Goal: Task Accomplishment & Management: Complete application form

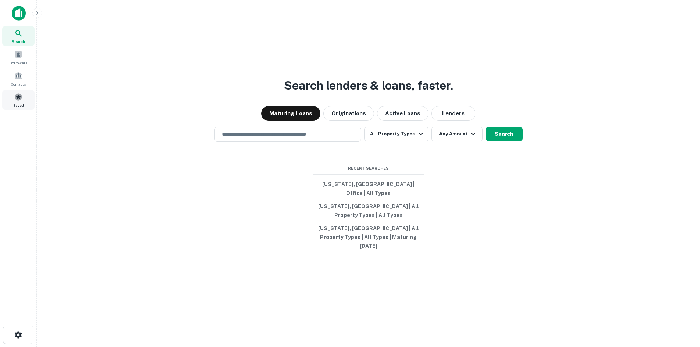
click at [24, 101] on div "Saved" at bounding box center [18, 100] width 32 height 20
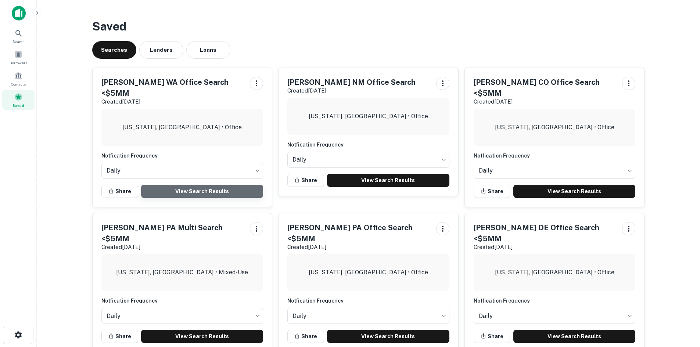
click at [198, 185] on link "View Search Results" at bounding box center [202, 191] width 122 height 13
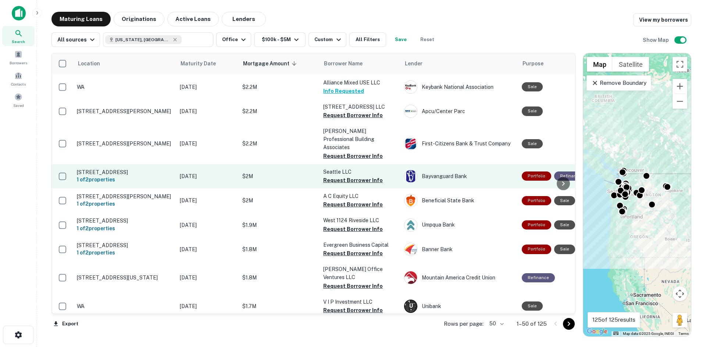
scroll to position [551, 0]
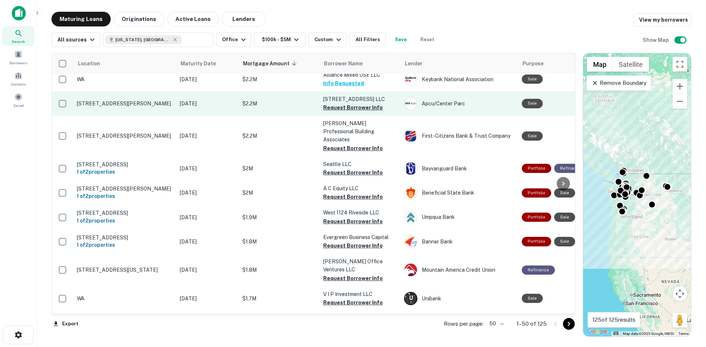
click at [354, 103] on button "Request Borrower Info" at bounding box center [353, 107] width 60 height 9
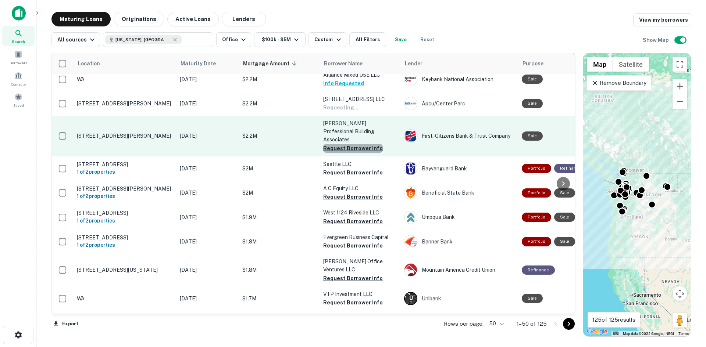
click at [354, 144] on button "Request Borrower Info" at bounding box center [353, 148] width 60 height 9
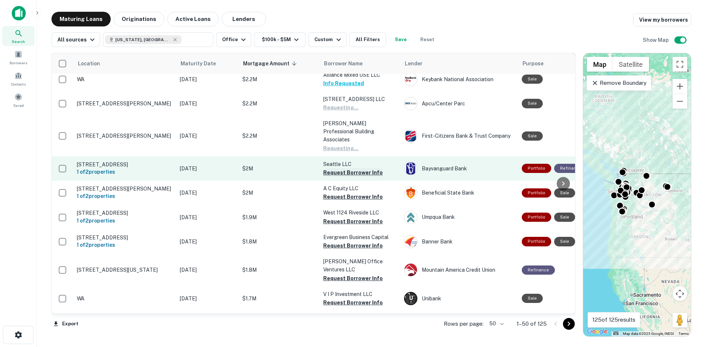
click at [350, 168] on button "Request Borrower Info" at bounding box center [353, 172] width 60 height 9
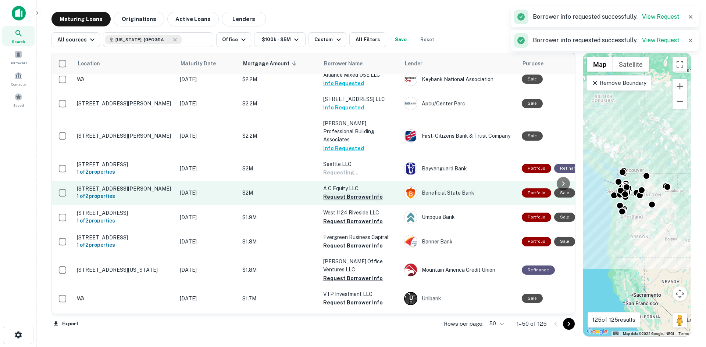
click at [348, 193] on button "Request Borrower Info" at bounding box center [353, 197] width 60 height 9
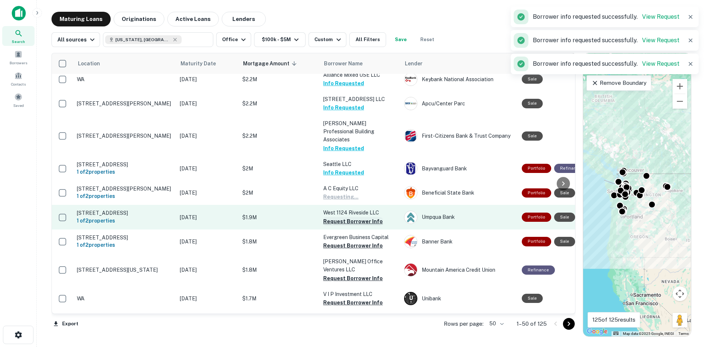
click at [345, 217] on button "Request Borrower Info" at bounding box center [353, 221] width 60 height 9
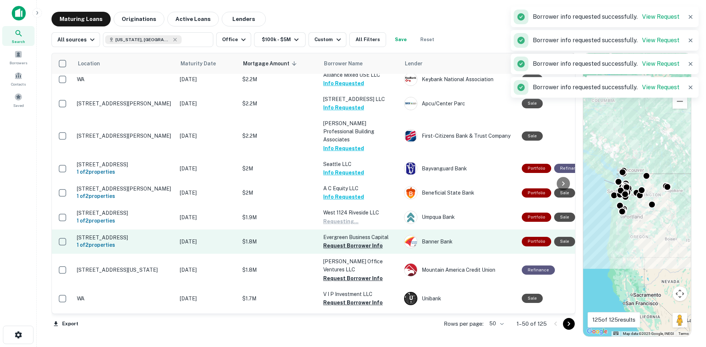
click at [344, 241] on button "Request Borrower Info" at bounding box center [353, 245] width 60 height 9
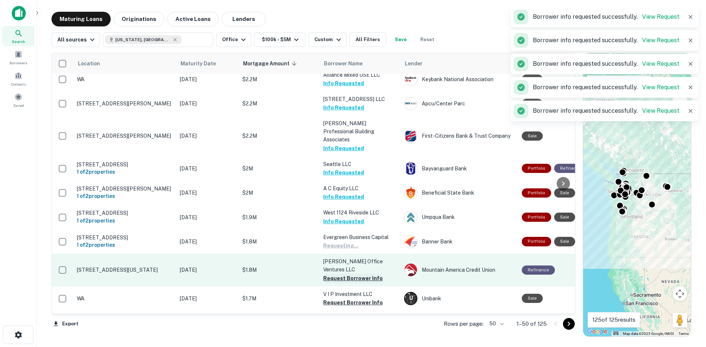
click at [345, 274] on button "Request Borrower Info" at bounding box center [353, 278] width 60 height 9
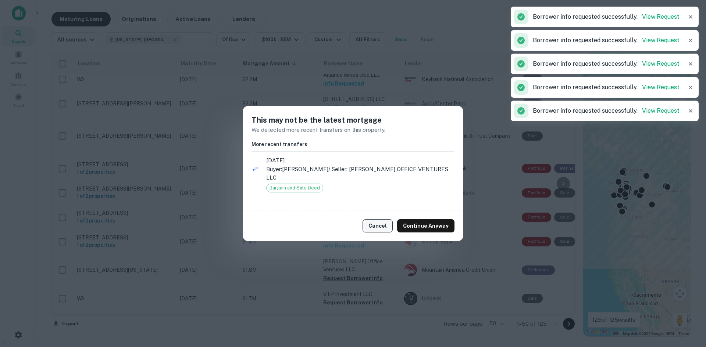
click at [382, 225] on button "Cancel" at bounding box center [377, 225] width 30 height 13
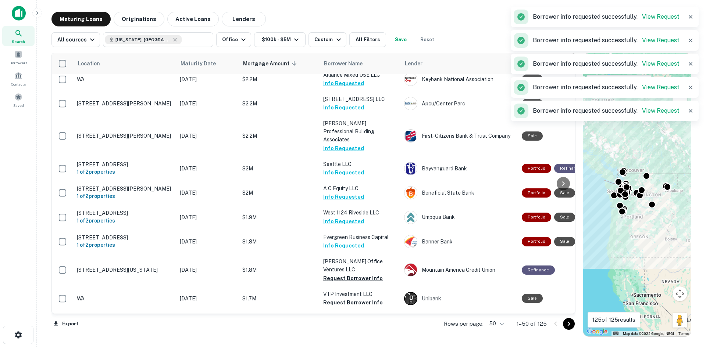
click at [356, 280] on div "This may not be the latest mortgage We detected more recent transfers on this p…" at bounding box center [353, 173] width 706 height 347
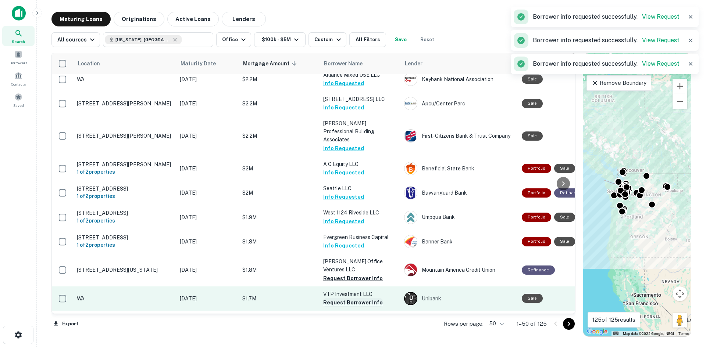
click at [354, 298] on button "Request Borrower Info" at bounding box center [353, 302] width 60 height 9
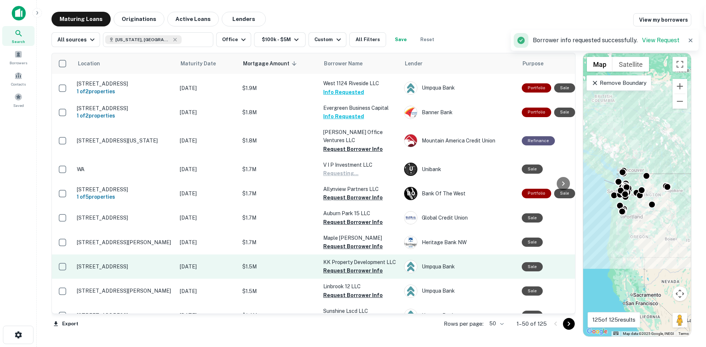
scroll to position [698, 0]
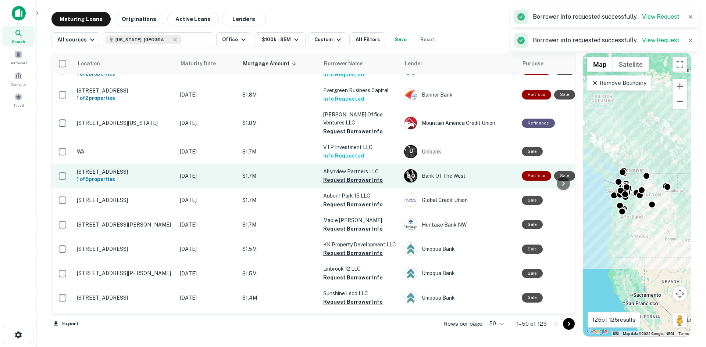
click at [368, 176] on button "Request Borrower Info" at bounding box center [353, 180] width 60 height 9
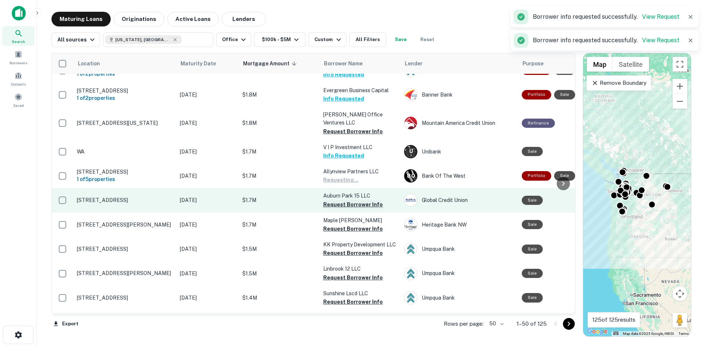
click at [357, 200] on button "Request Borrower Info" at bounding box center [353, 204] width 60 height 9
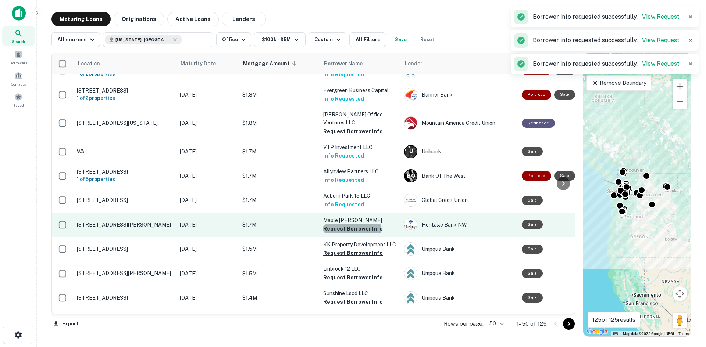
click at [352, 225] on button "Request Borrower Info" at bounding box center [353, 229] width 60 height 9
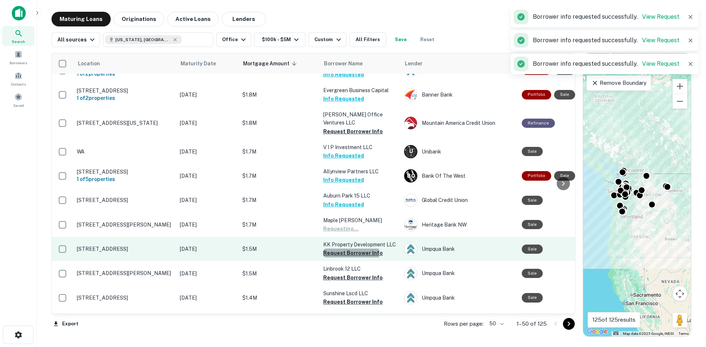
click at [348, 249] on button "Request Borrower Info" at bounding box center [353, 253] width 60 height 9
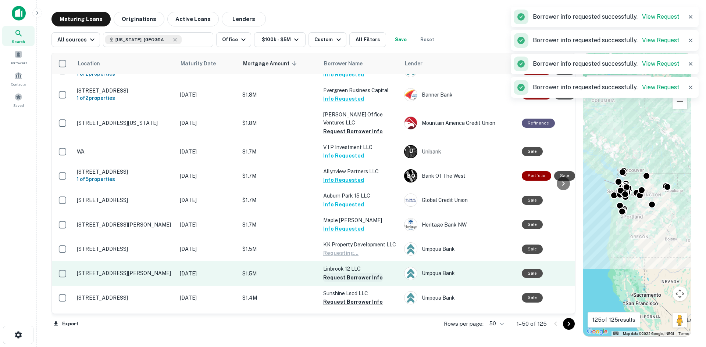
click at [347, 273] on button "Request Borrower Info" at bounding box center [353, 277] width 60 height 9
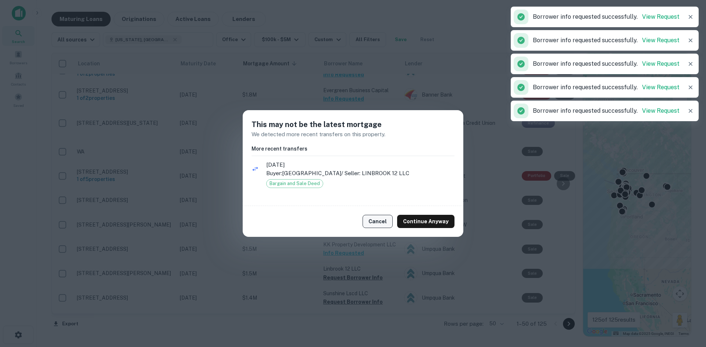
click at [384, 225] on button "Cancel" at bounding box center [377, 221] width 30 height 13
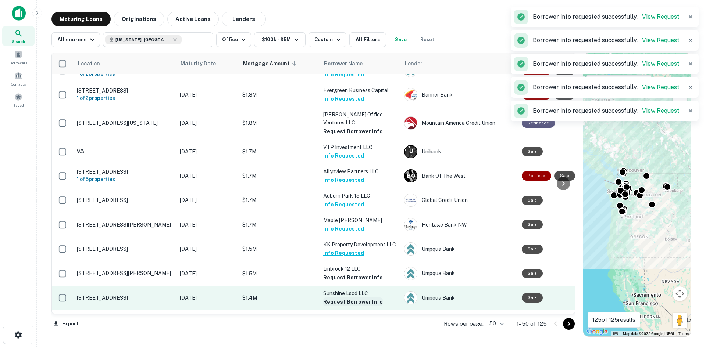
click at [355, 298] on button "Request Borrower Info" at bounding box center [353, 302] width 60 height 9
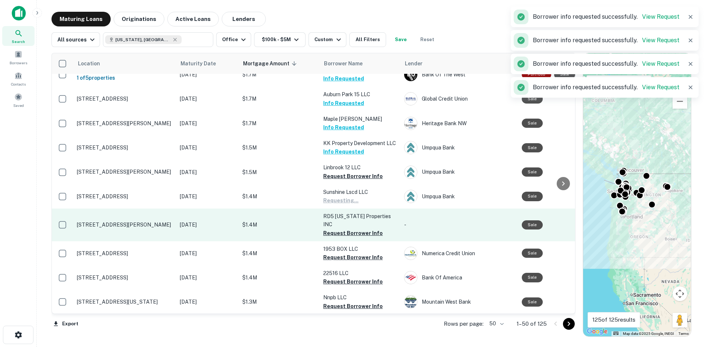
scroll to position [809, 0]
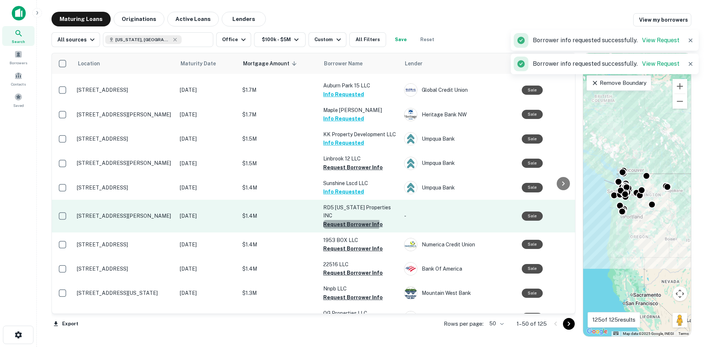
click at [349, 220] on button "Request Borrower Info" at bounding box center [353, 224] width 60 height 9
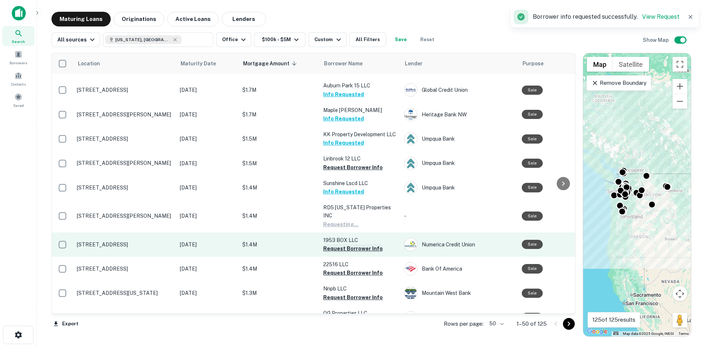
click at [354, 244] on button "Request Borrower Info" at bounding box center [353, 248] width 60 height 9
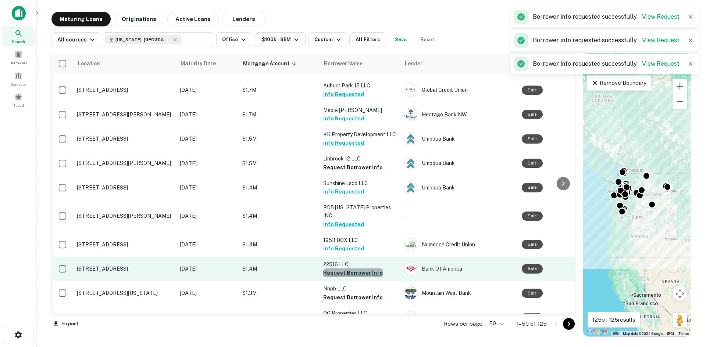
click at [356, 269] on button "Request Borrower Info" at bounding box center [353, 273] width 60 height 9
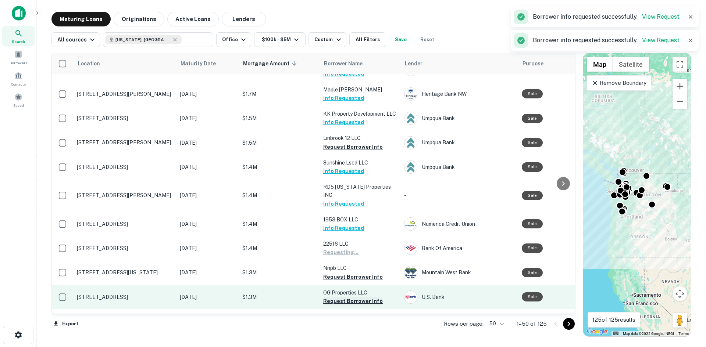
scroll to position [882, 0]
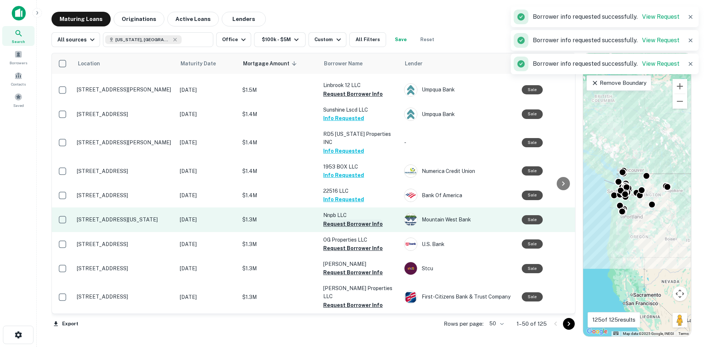
click at [350, 220] on button "Request Borrower Info" at bounding box center [353, 224] width 60 height 9
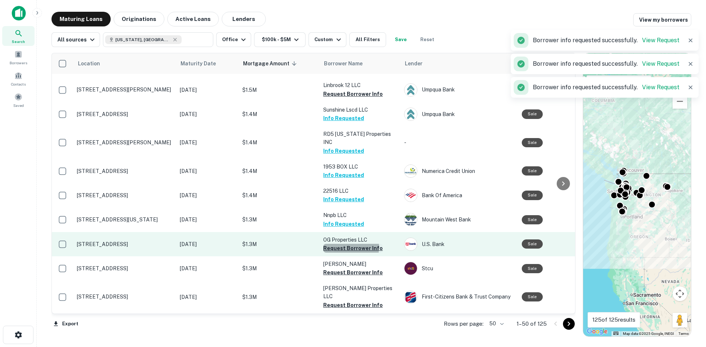
click at [350, 244] on button "Request Borrower Info" at bounding box center [353, 248] width 60 height 9
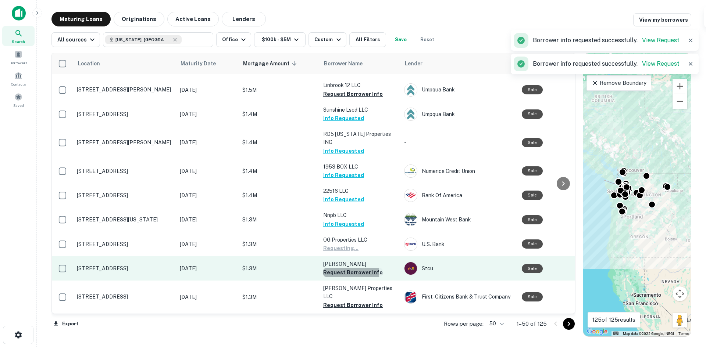
click at [349, 268] on button "Request Borrower Info" at bounding box center [353, 272] width 60 height 9
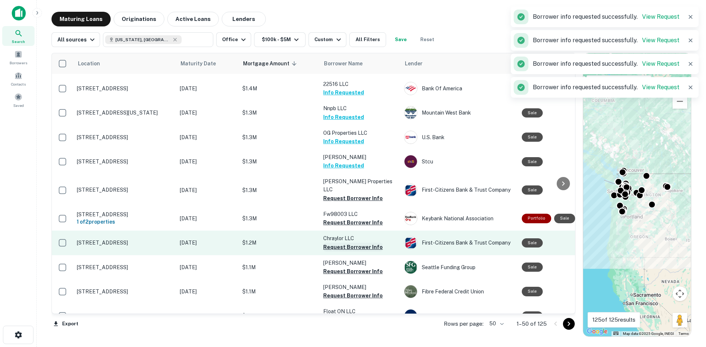
scroll to position [992, 0]
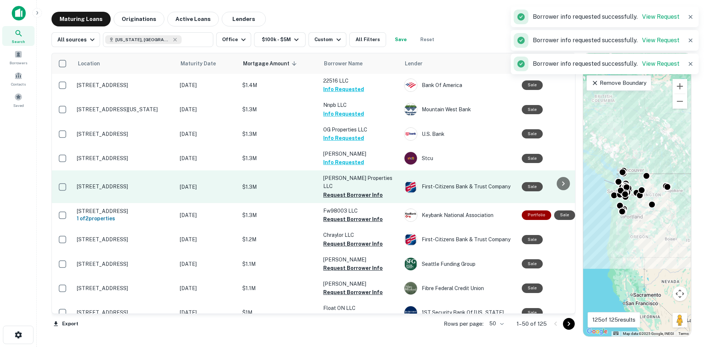
click at [350, 191] on button "Request Borrower Info" at bounding box center [353, 195] width 60 height 9
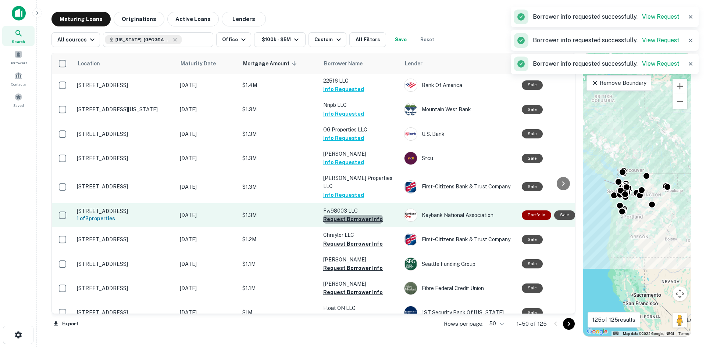
click at [354, 215] on button "Request Borrower Info" at bounding box center [353, 219] width 60 height 9
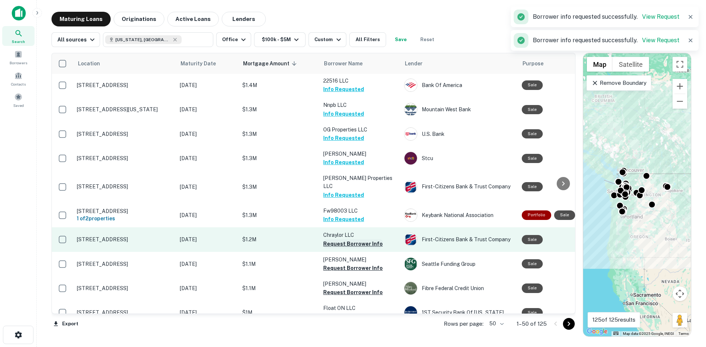
click at [353, 240] on button "Request Borrower Info" at bounding box center [353, 244] width 60 height 9
